Goal: Entertainment & Leisure: Consume media (video, audio)

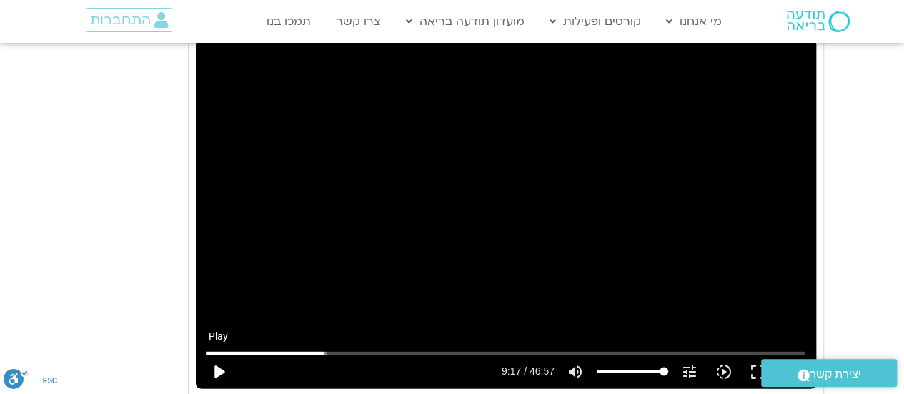
click at [223, 373] on button "play_arrow" at bounding box center [219, 371] width 34 height 34
click at [323, 353] on input "Seek" at bounding box center [506, 352] width 600 height 9
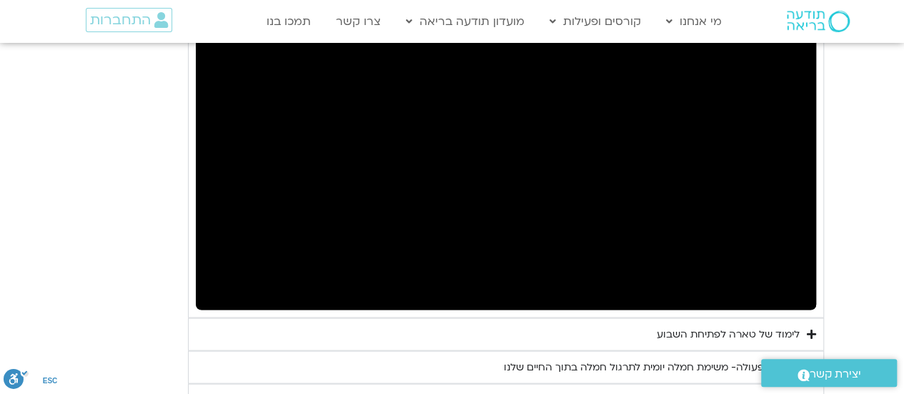
scroll to position [1293, 0]
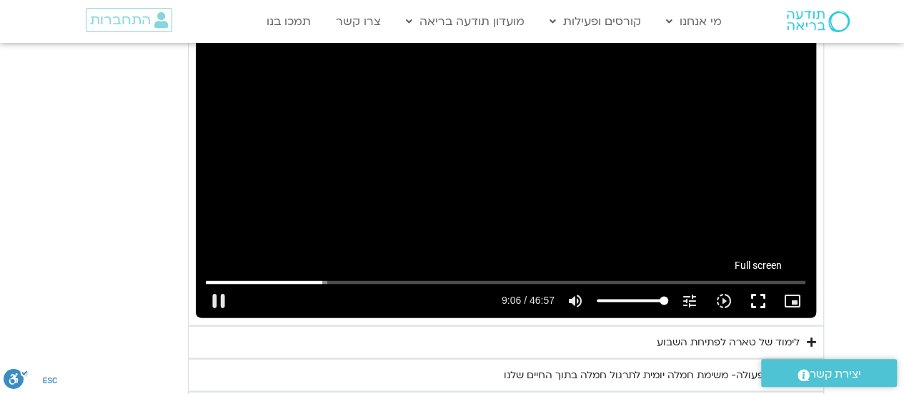
click at [758, 298] on button "fullscreen" at bounding box center [758, 300] width 34 height 34
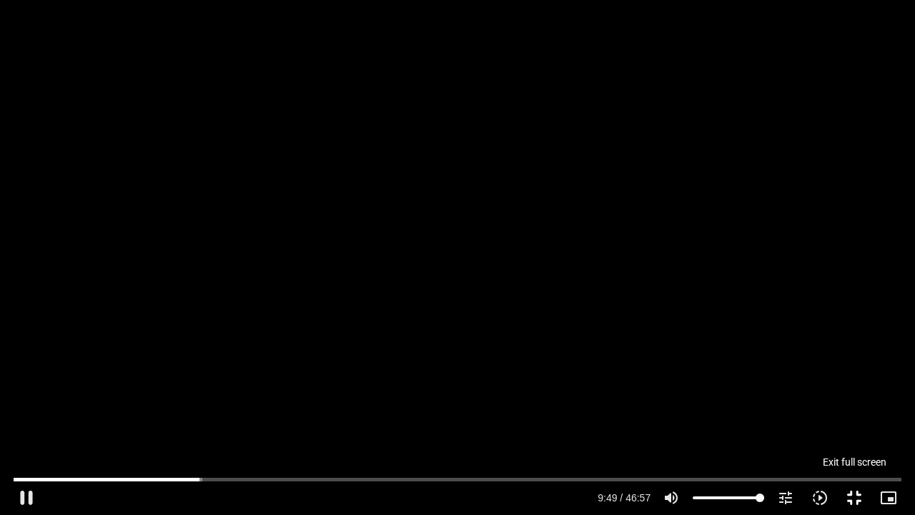
click at [854, 393] on button "fullscreen_exit" at bounding box center [854, 497] width 34 height 34
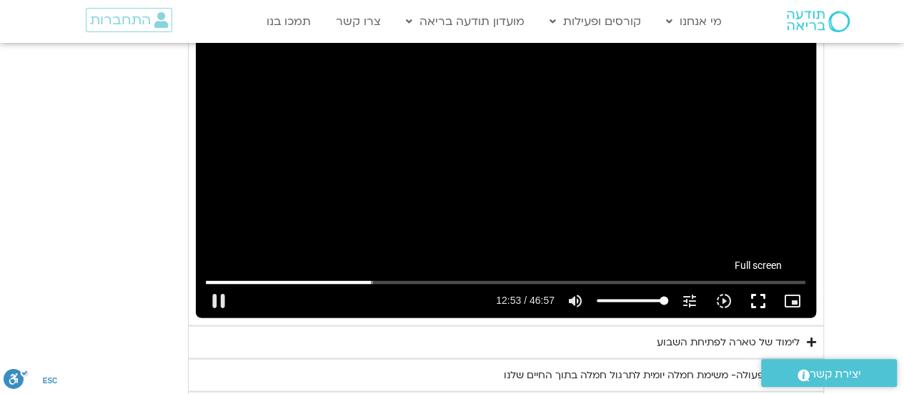
click at [761, 298] on button "fullscreen" at bounding box center [758, 300] width 34 height 34
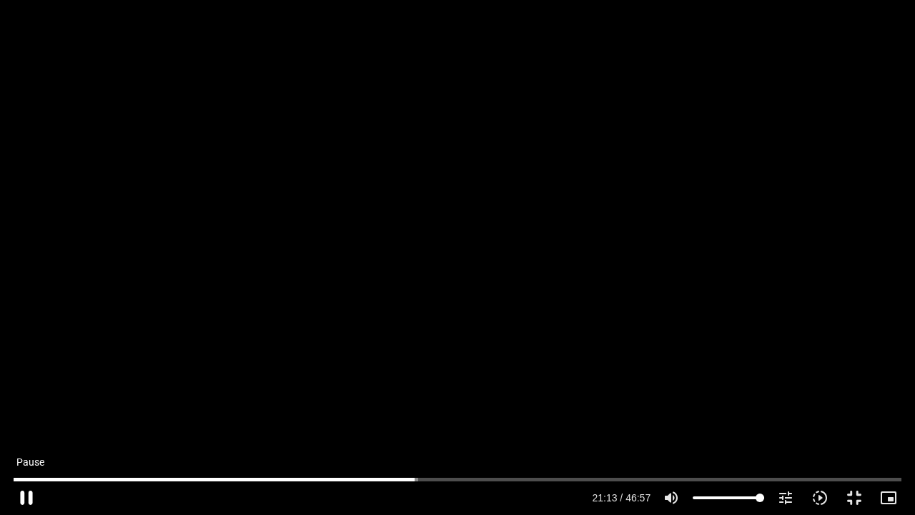
click at [25, 393] on button "pause" at bounding box center [26, 497] width 34 height 34
click at [857, 393] on button "fullscreen_exit" at bounding box center [854, 497] width 34 height 34
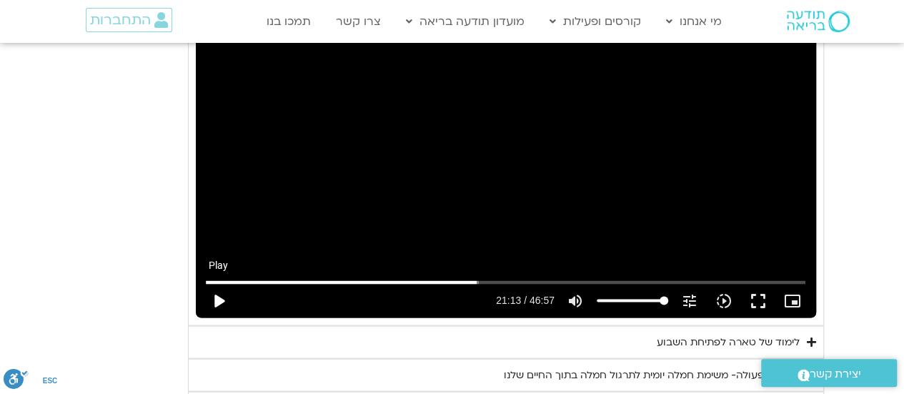
click at [222, 300] on button "play_arrow" at bounding box center [219, 300] width 34 height 34
click at [756, 297] on button "fullscreen" at bounding box center [758, 300] width 34 height 34
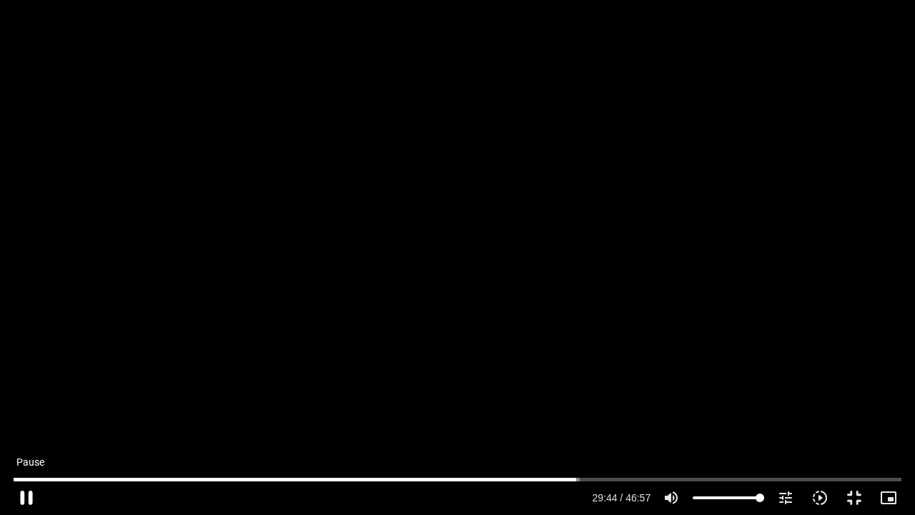
click at [26, 393] on button "pause" at bounding box center [26, 497] width 34 height 34
click at [857, 393] on button "fullscreen_exit" at bounding box center [854, 497] width 34 height 34
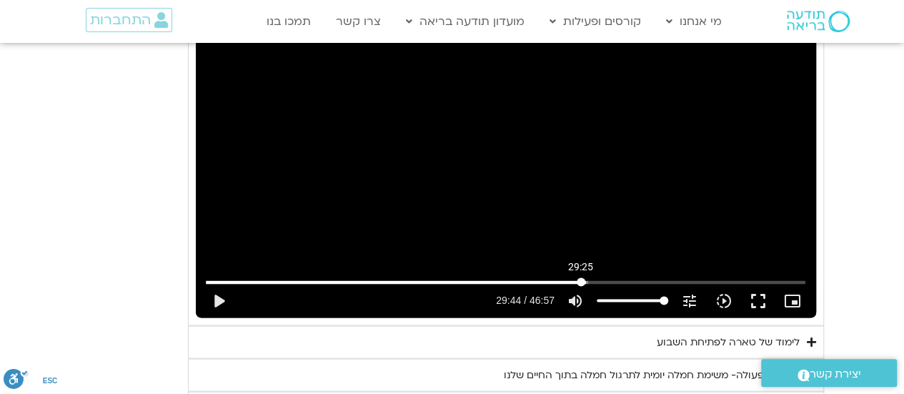
click at [581, 280] on input "Seek" at bounding box center [506, 281] width 600 height 9
click at [223, 296] on button "play_arrow" at bounding box center [219, 300] width 34 height 34
drag, startPoint x: 760, startPoint y: 298, endPoint x: 760, endPoint y: 385, distance: 86.5
click at [760, 298] on button "fullscreen" at bounding box center [758, 300] width 34 height 34
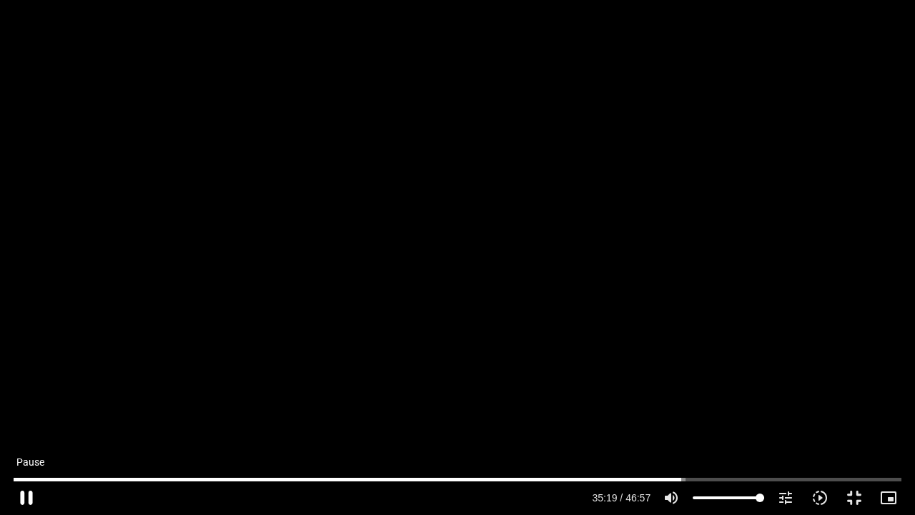
click at [27, 393] on button "pause" at bounding box center [26, 497] width 34 height 34
click at [854, 393] on button "fullscreen_exit" at bounding box center [854, 497] width 34 height 34
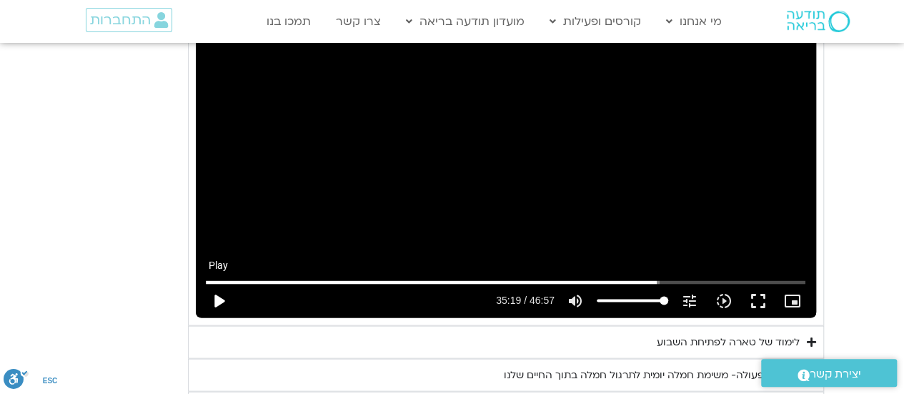
click at [220, 302] on button "play_arrow" at bounding box center [219, 300] width 34 height 34
click at [761, 298] on button "fullscreen" at bounding box center [758, 300] width 34 height 34
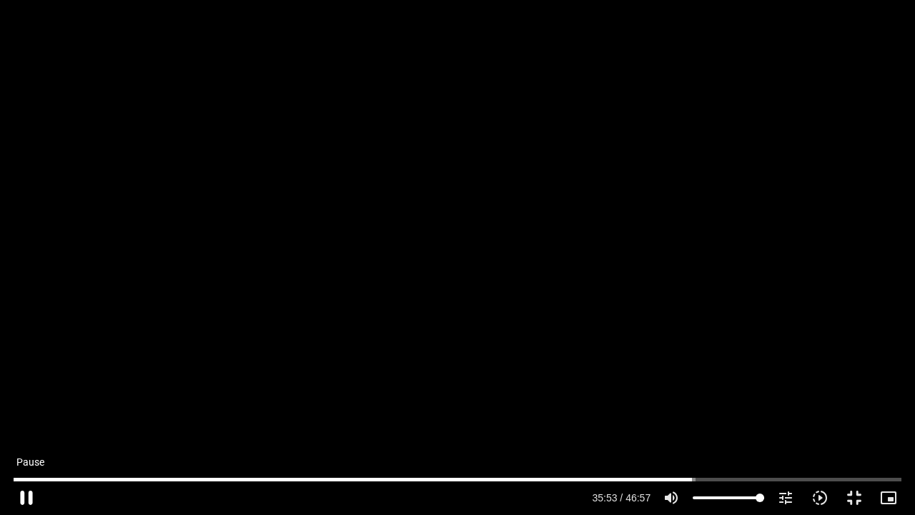
click at [28, 393] on button "pause" at bounding box center [26, 497] width 34 height 34
click at [855, 393] on button "fullscreen_exit" at bounding box center [854, 497] width 34 height 34
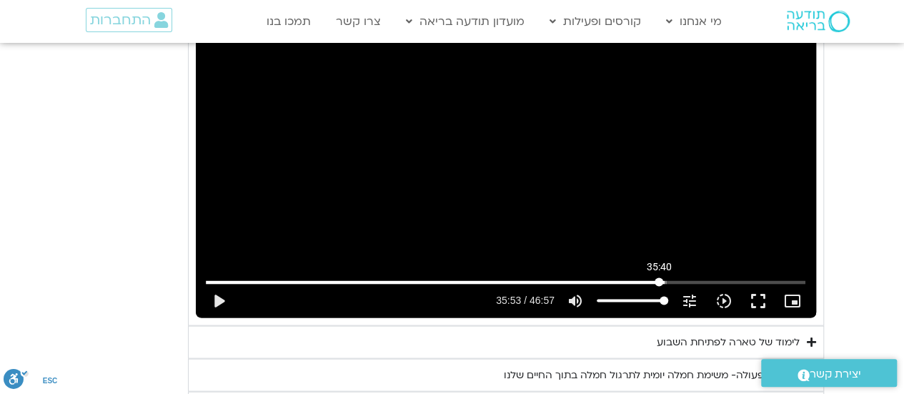
click at [659, 278] on input "Seek" at bounding box center [506, 281] width 600 height 9
click at [220, 296] on button "play_arrow" at bounding box center [219, 300] width 34 height 34
click at [756, 302] on button "fullscreen" at bounding box center [758, 300] width 34 height 34
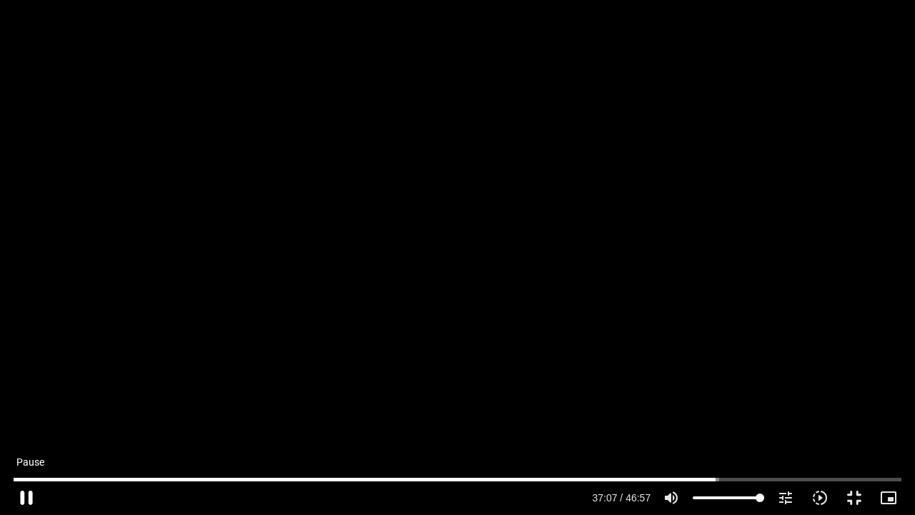
click at [30, 393] on button "pause" at bounding box center [26, 497] width 34 height 34
click at [855, 393] on button "fullscreen_exit" at bounding box center [854, 497] width 34 height 34
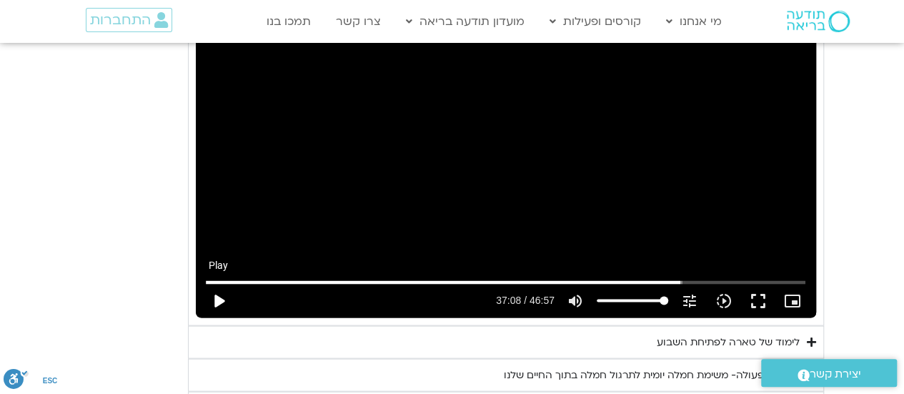
click at [213, 295] on button "play_arrow" at bounding box center [219, 300] width 34 height 34
click at [678, 282] on input "Seek" at bounding box center [506, 281] width 600 height 9
click at [676, 281] on input "Seek" at bounding box center [506, 281] width 600 height 9
click at [675, 281] on input "Seek" at bounding box center [506, 281] width 600 height 9
click at [672, 281] on input "Seek" at bounding box center [506, 281] width 600 height 9
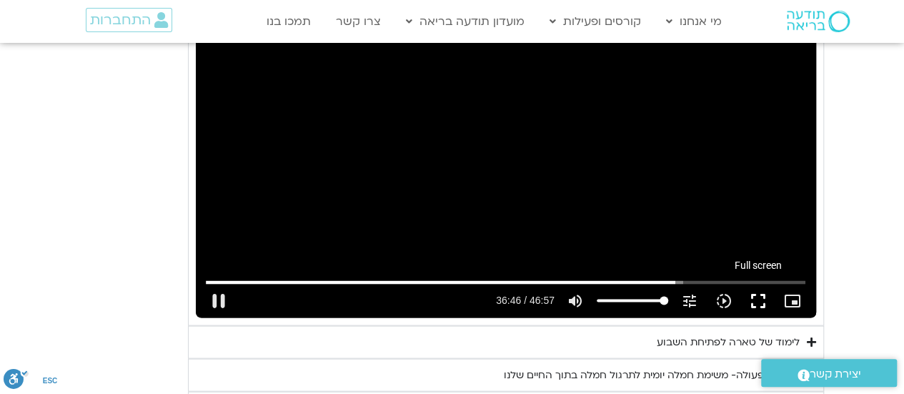
click at [755, 301] on button "fullscreen" at bounding box center [758, 300] width 34 height 34
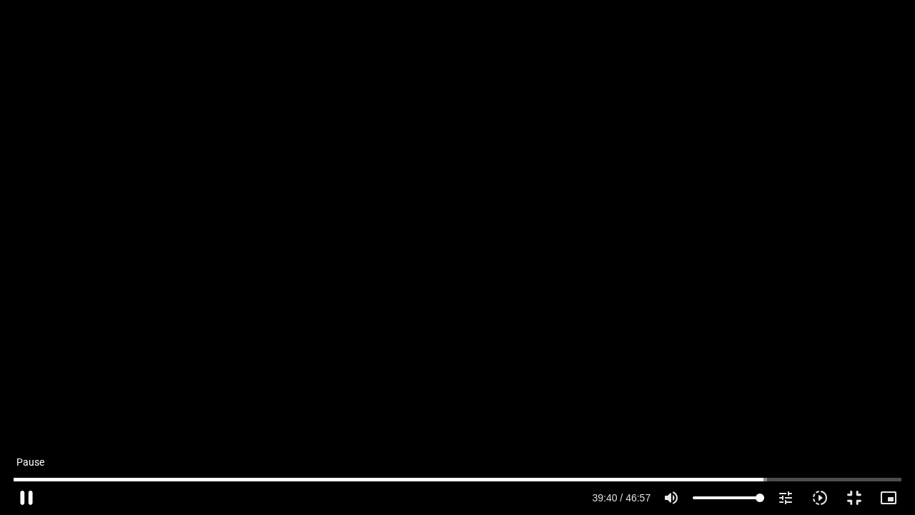
click at [29, 393] on button "pause" at bounding box center [26, 497] width 34 height 34
type input "2380.67512"
click at [849, 393] on button "fullscreen_exit" at bounding box center [854, 497] width 34 height 34
